Goal: Use online tool/utility: Utilize a website feature to perform a specific function

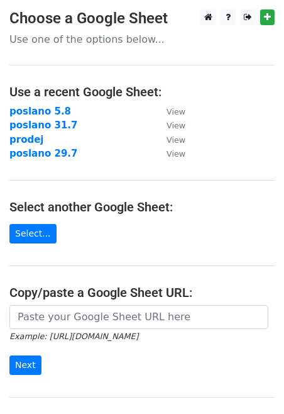
click at [34, 229] on link "Select..." at bounding box center [32, 233] width 47 height 19
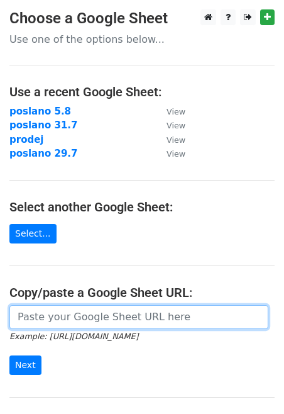
click at [80, 321] on input "url" at bounding box center [138, 317] width 259 height 24
paste input "[URL][DOMAIN_NAME]"
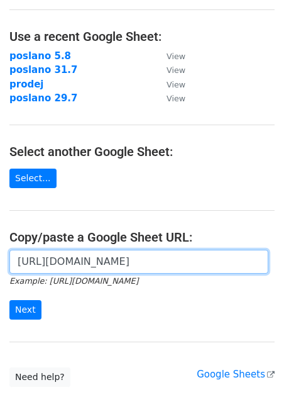
scroll to position [67, 0]
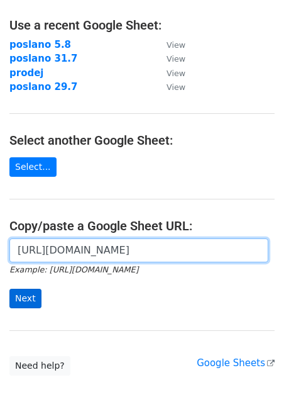
type input "[URL][DOMAIN_NAME]"
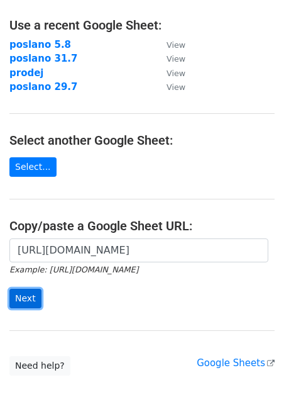
click at [26, 303] on input "Next" at bounding box center [25, 298] width 32 height 19
